Goal: Task Accomplishment & Management: Understand process/instructions

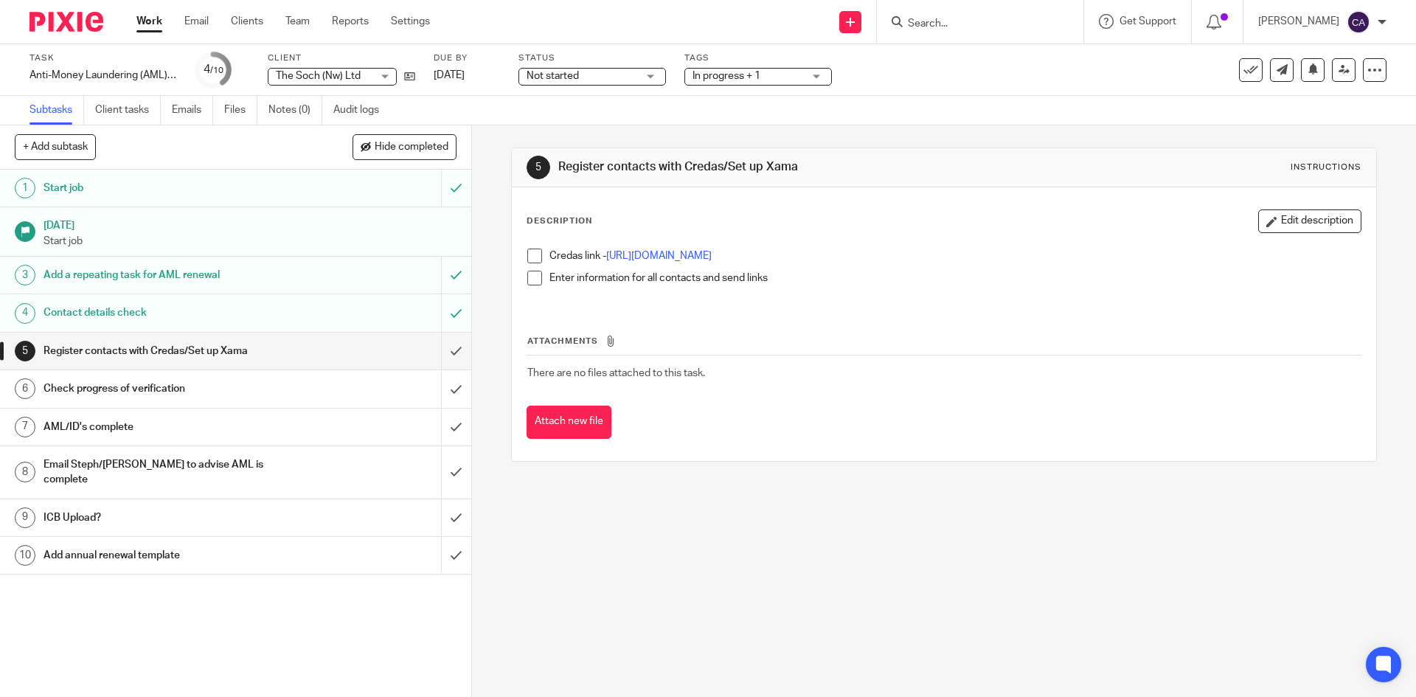
drag, startPoint x: 1295, startPoint y: 222, endPoint x: 1286, endPoint y: 224, distance: 9.1
click at [1295, 222] on button "Edit description" at bounding box center [1309, 221] width 103 height 24
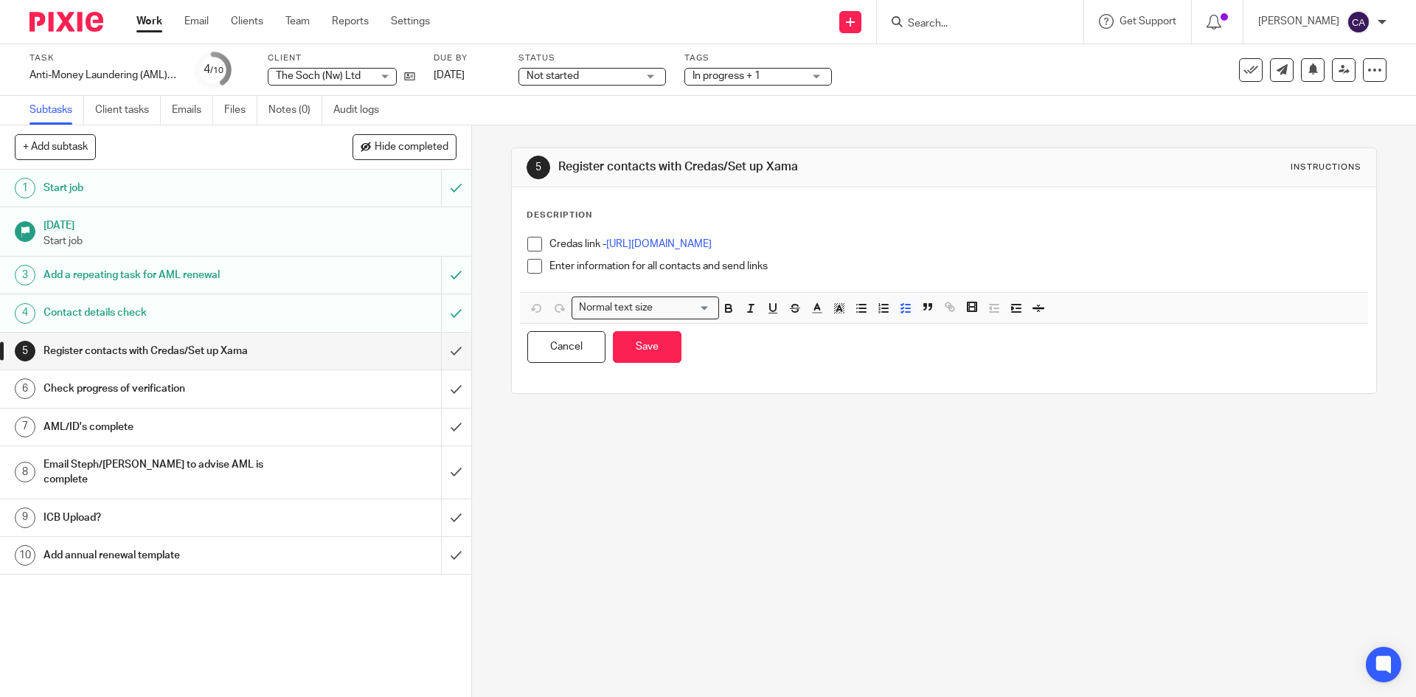
click at [823, 278] on div "Enter information for all contacts and send links" at bounding box center [955, 270] width 811 height 22
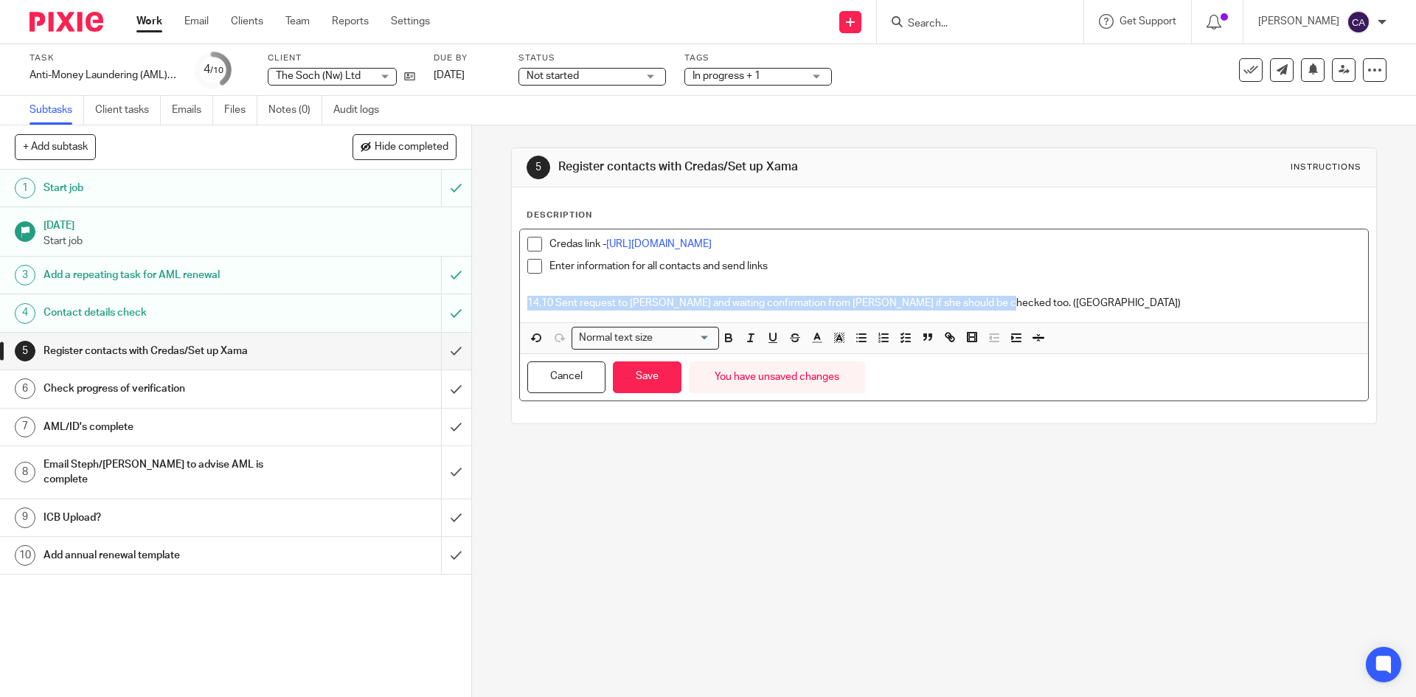
drag, startPoint x: 1009, startPoint y: 299, endPoint x: 488, endPoint y: 328, distance: 521.6
click at [488, 328] on div "5 Register contacts with Credas/Set up Xama Instructions Description Credas lin…" at bounding box center [944, 411] width 944 height 572
click at [724, 336] on icon "button" at bounding box center [728, 337] width 13 height 13
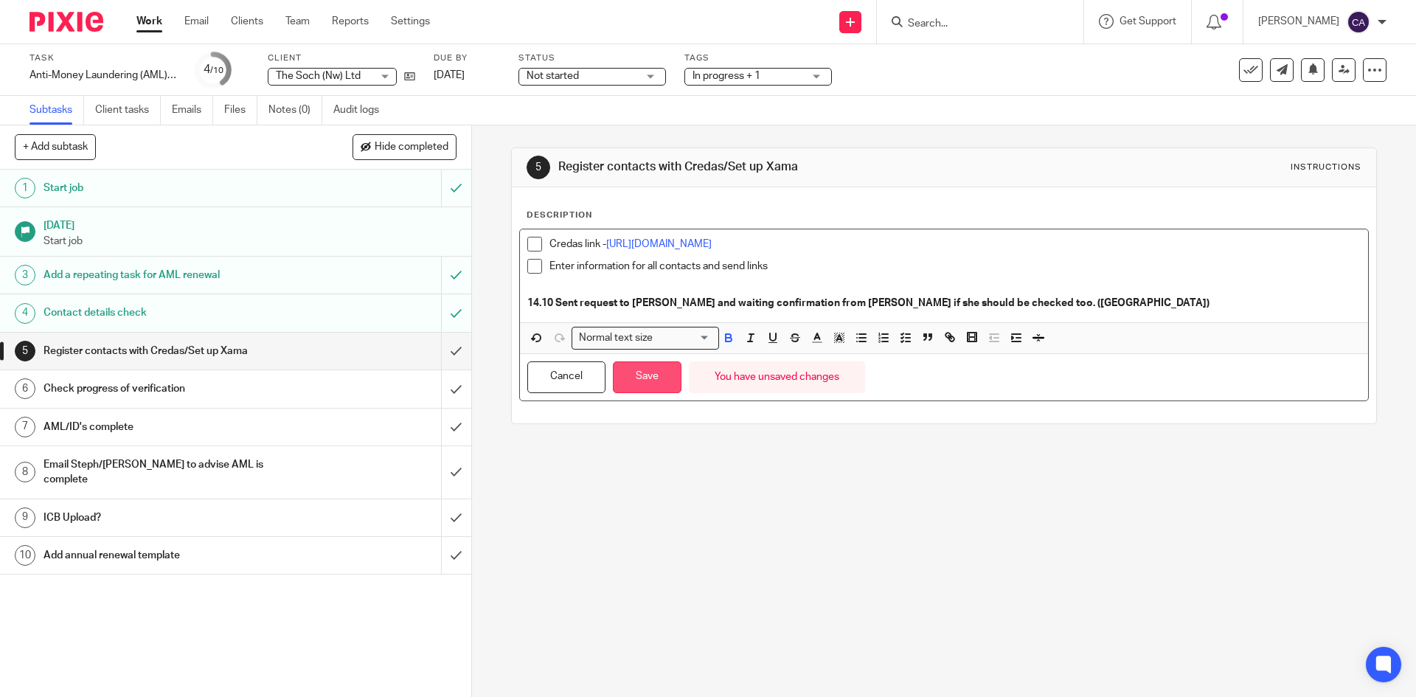
click at [638, 377] on button "Save" at bounding box center [647, 377] width 69 height 32
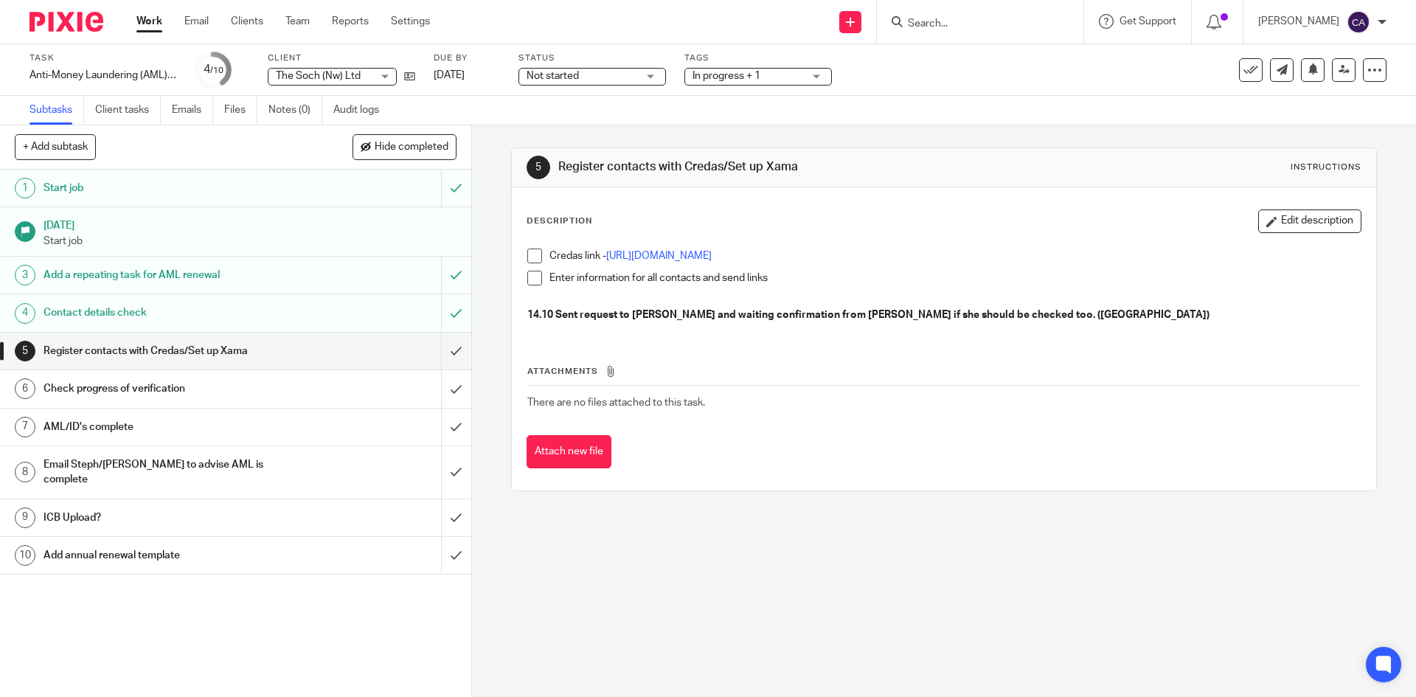
click at [155, 19] on link "Work" at bounding box center [149, 21] width 26 height 15
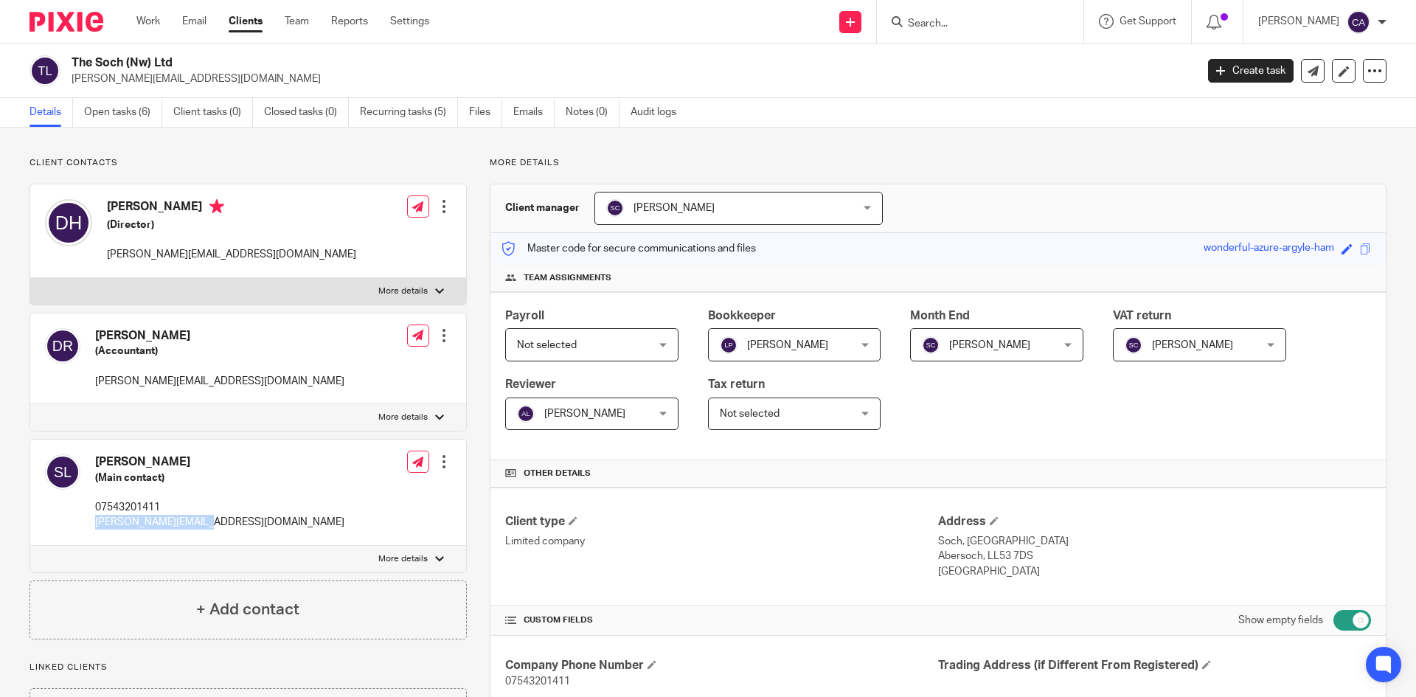
drag, startPoint x: 90, startPoint y: 530, endPoint x: 201, endPoint y: 524, distance: 110.8
click at [201, 524] on div "[PERSON_NAME] (Main contact) 07543201411 [PERSON_NAME][EMAIL_ADDRESS][DOMAIN_NA…" at bounding box center [248, 493] width 436 height 106
copy p "[PERSON_NAME][EMAIL_ADDRESS][DOMAIN_NAME]"
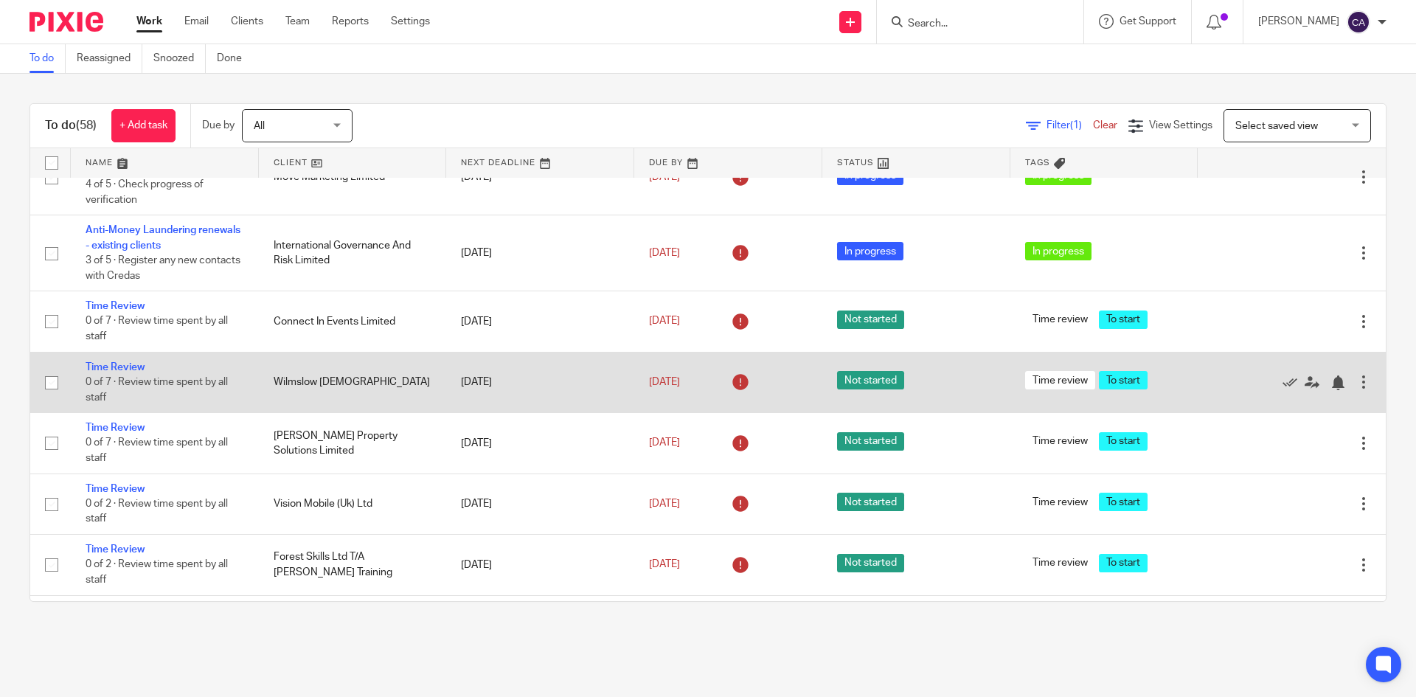
scroll to position [1844, 0]
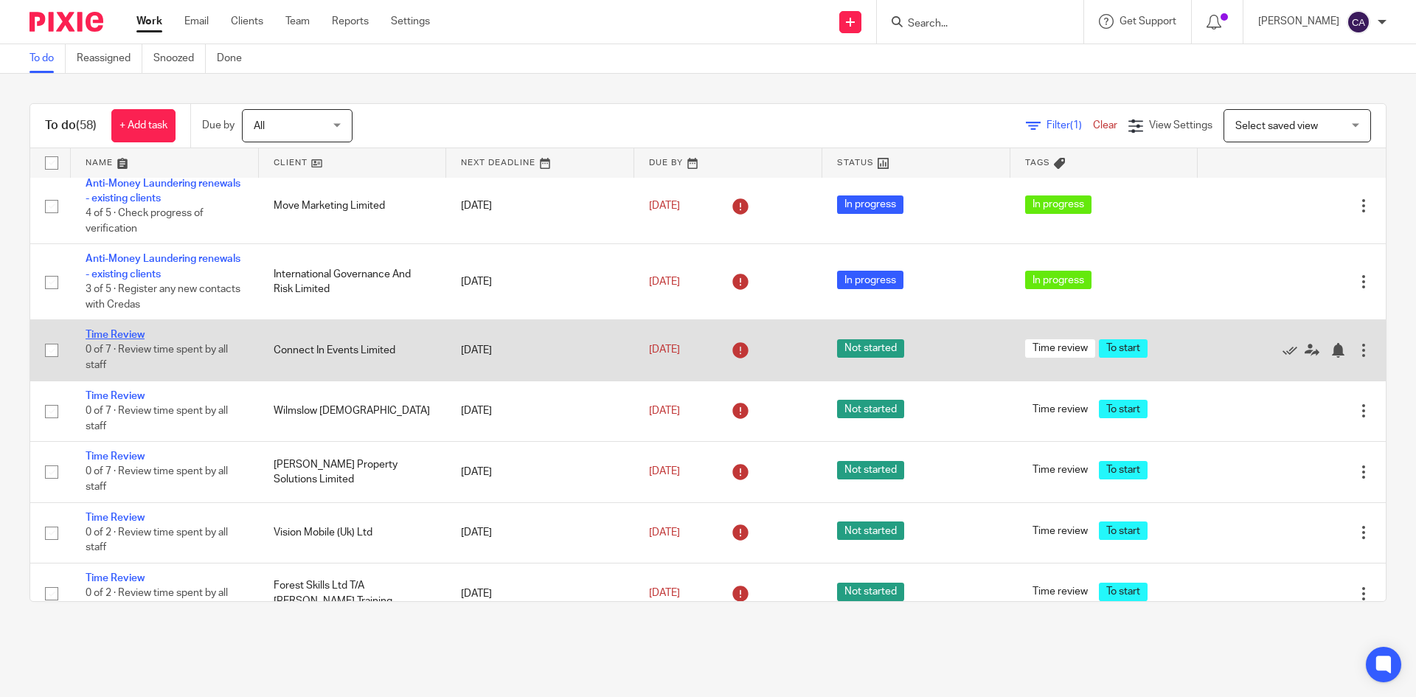
click at [118, 331] on link "Time Review" at bounding box center [115, 335] width 59 height 10
